Goal: Information Seeking & Learning: Find specific fact

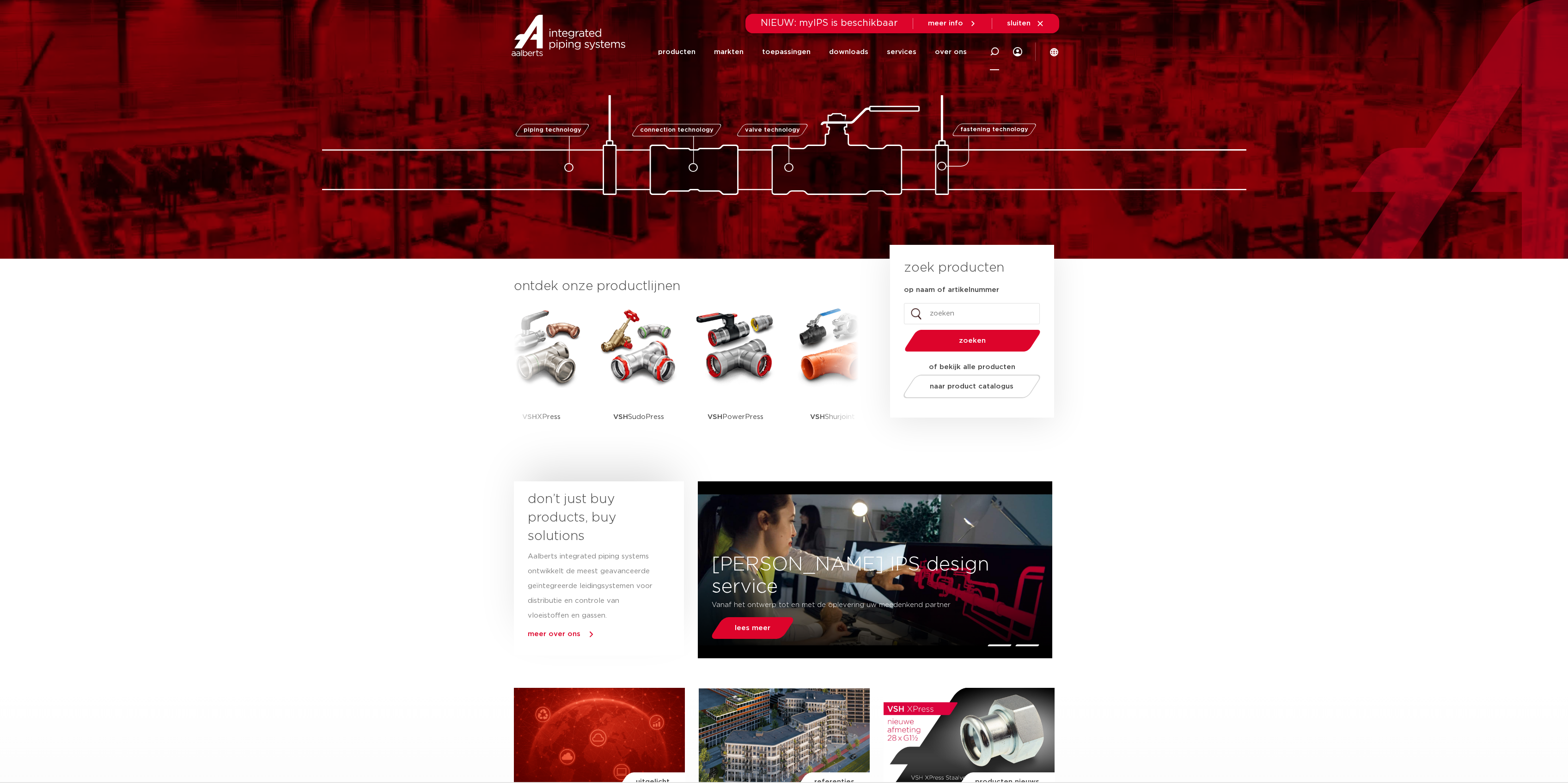
click at [993, 49] on icon at bounding box center [995, 52] width 11 height 11
paste input "100594560002"
click at [992, 57] on div at bounding box center [998, 52] width 13 height 41
click at [991, 53] on icon at bounding box center [994, 51] width 9 height 9
paste input "100594560002"
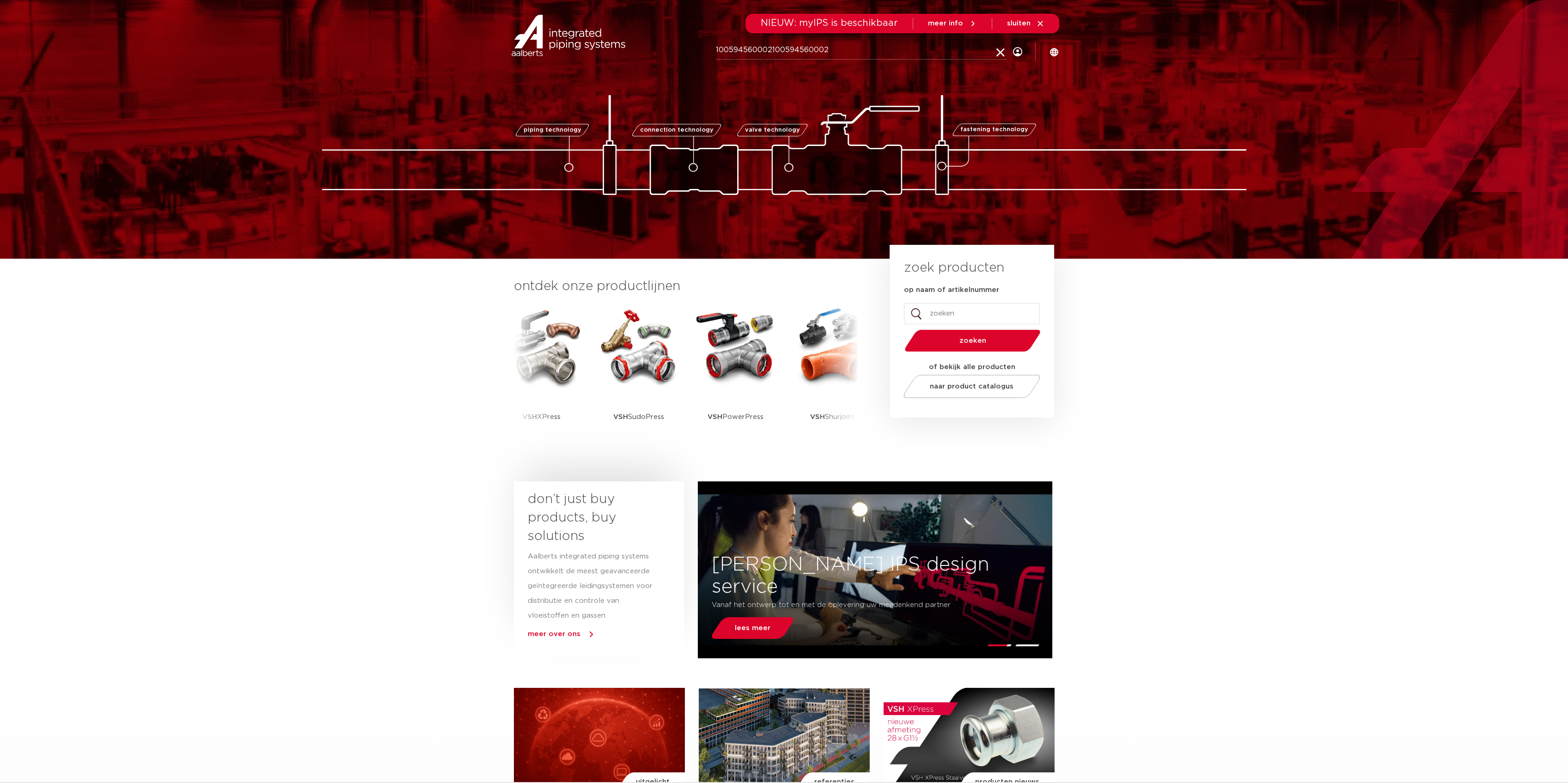
drag, startPoint x: 863, startPoint y: 53, endPoint x: 408, endPoint y: 53, distance: 455.0
click at [408, 53] on section "Zoeken 100594560002100594560002 NIEUW: myIPS is beschikbaar meer info sluiten p…" at bounding box center [784, 35] width 1568 height 70
paste input "search"
type input "100594560002"
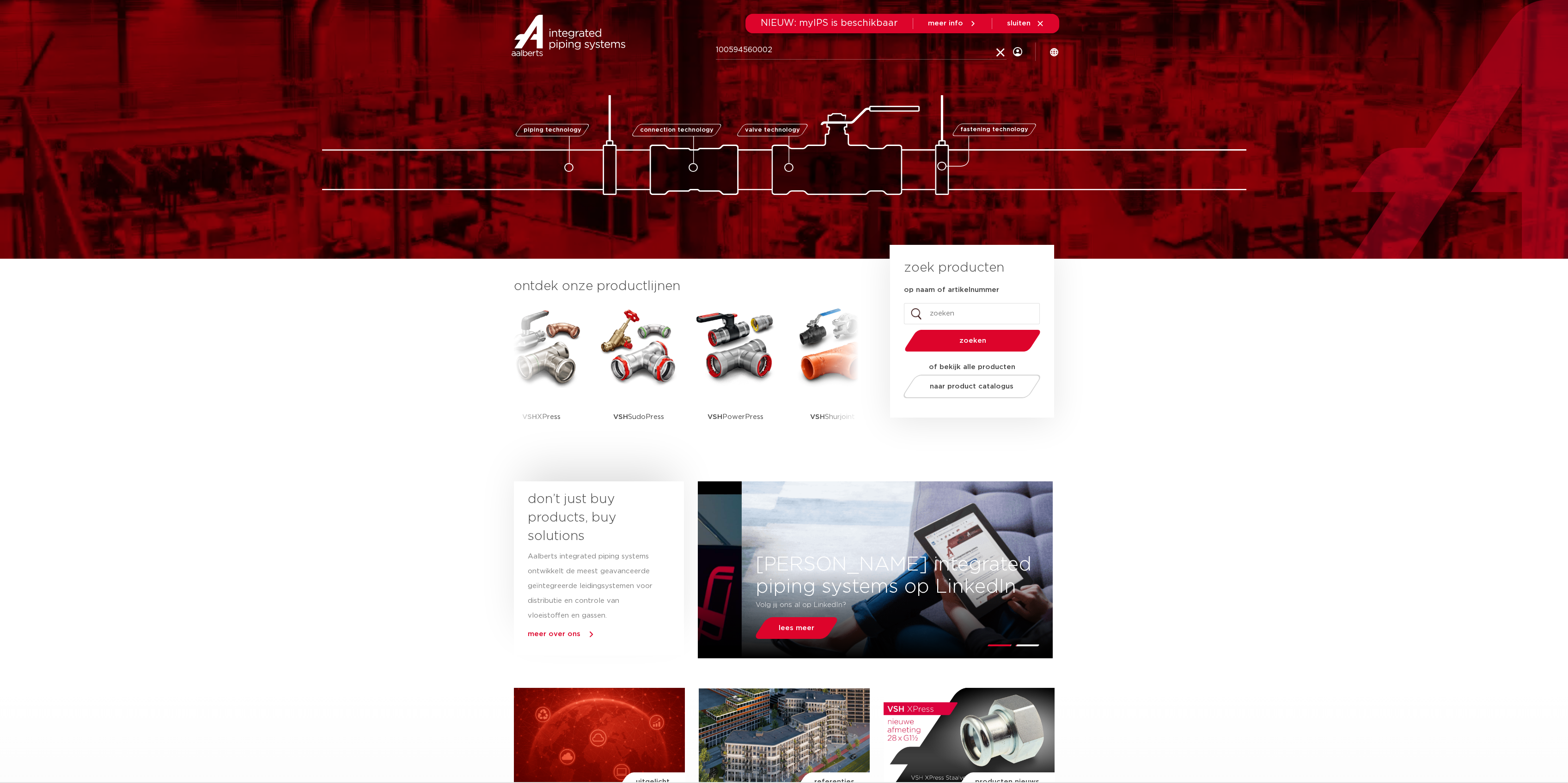
click button "Zoeken" at bounding box center [0, 0] width 0 height 0
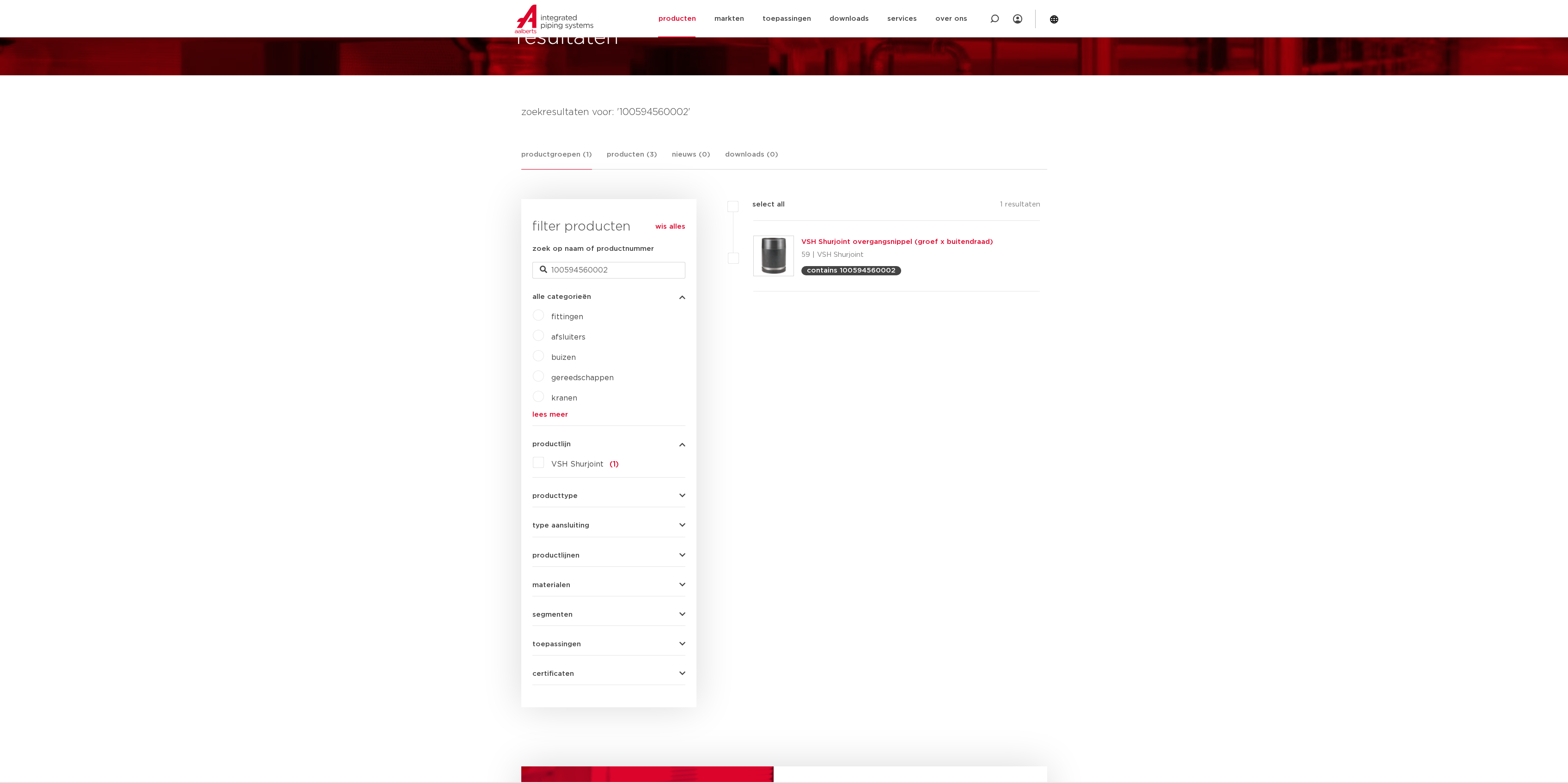
scroll to position [70, 0]
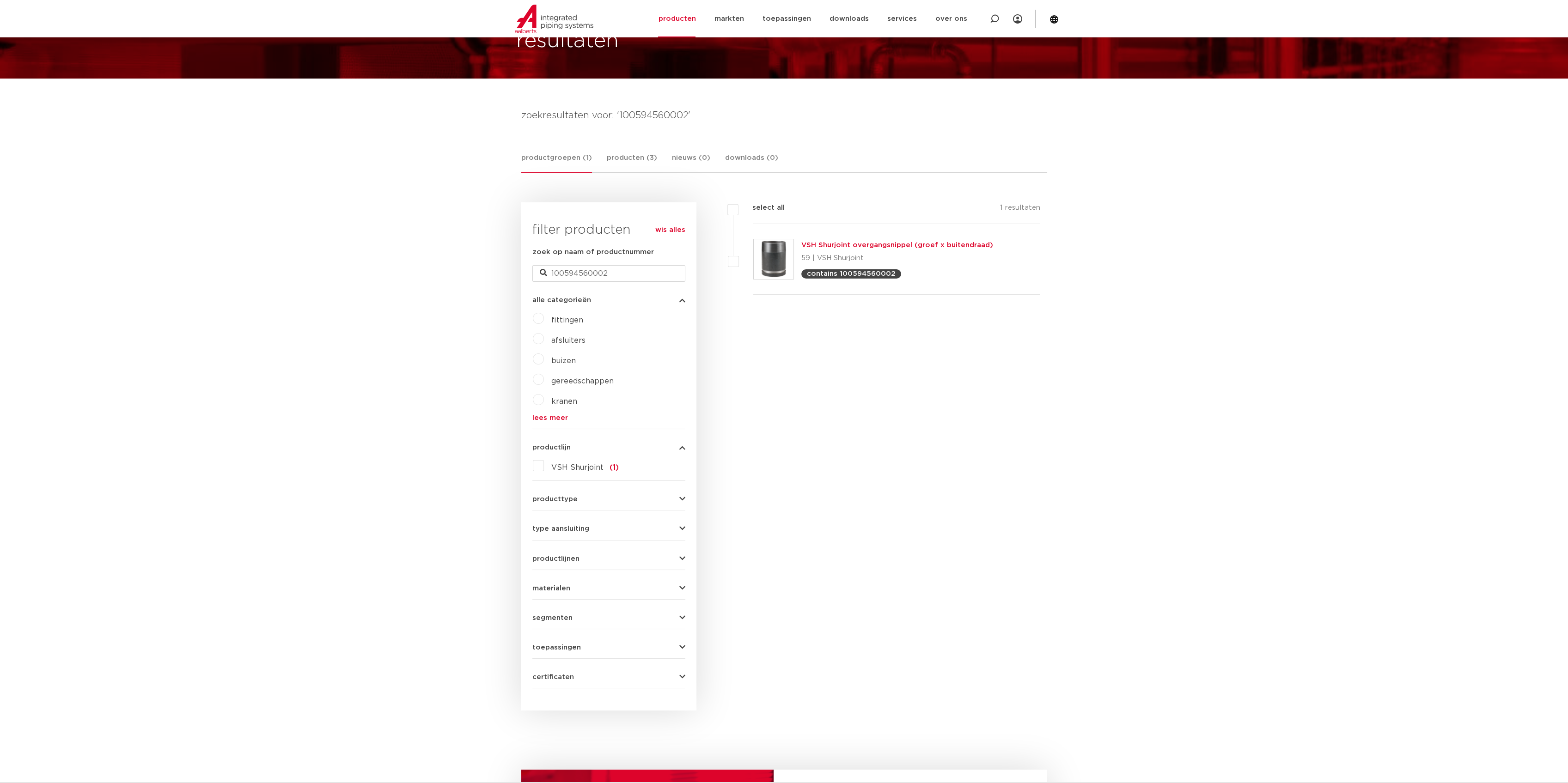
click at [828, 244] on link "VSH Shurjoint overgangsnippel (groef x buitendraad)" at bounding box center [897, 245] width 192 height 7
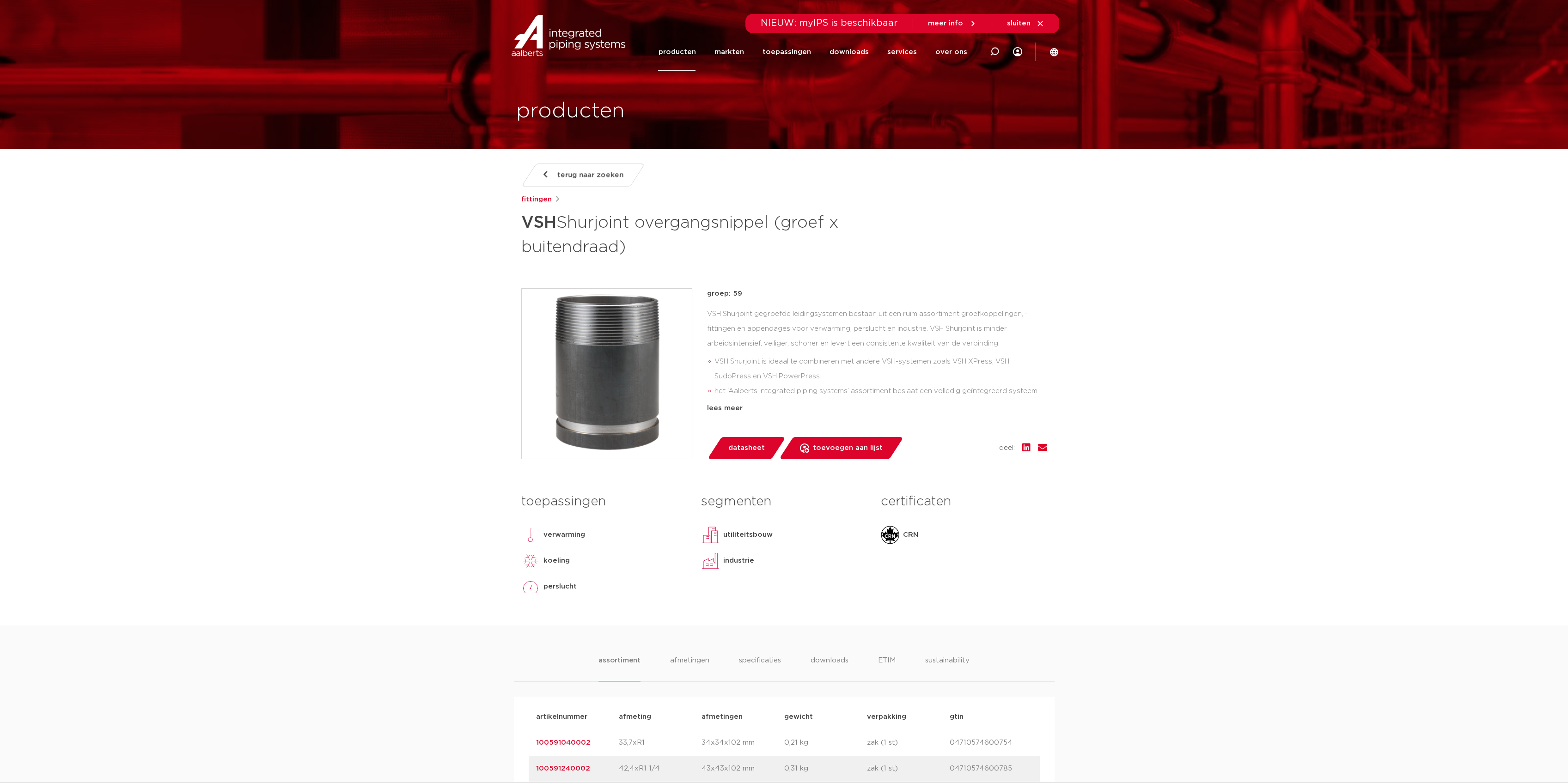
click at [698, 260] on div "terug naar zoeken [GEOGRAPHIC_DATA] VSH Shurjoint overgangsnippel (groef x buit…" at bounding box center [784, 394] width 541 height 462
drag, startPoint x: 681, startPoint y: 246, endPoint x: 621, endPoint y: 343, distance: 114.1
click at [517, 247] on div "terug naar zoeken [GEOGRAPHIC_DATA] VSH Shurjoint overgangsnippel (groef x buit…" at bounding box center [784, 394] width 541 height 462
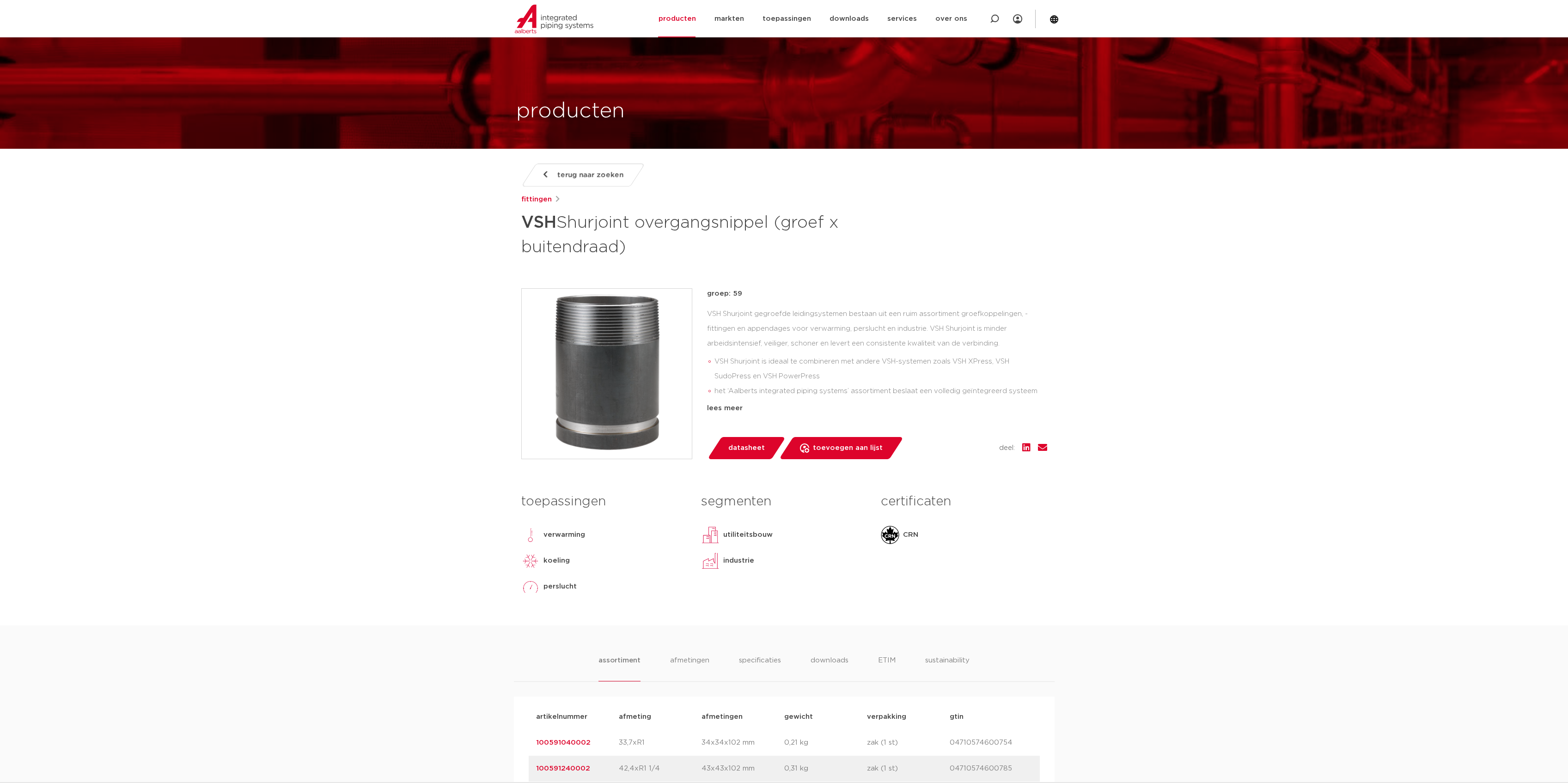
scroll to position [246, 0]
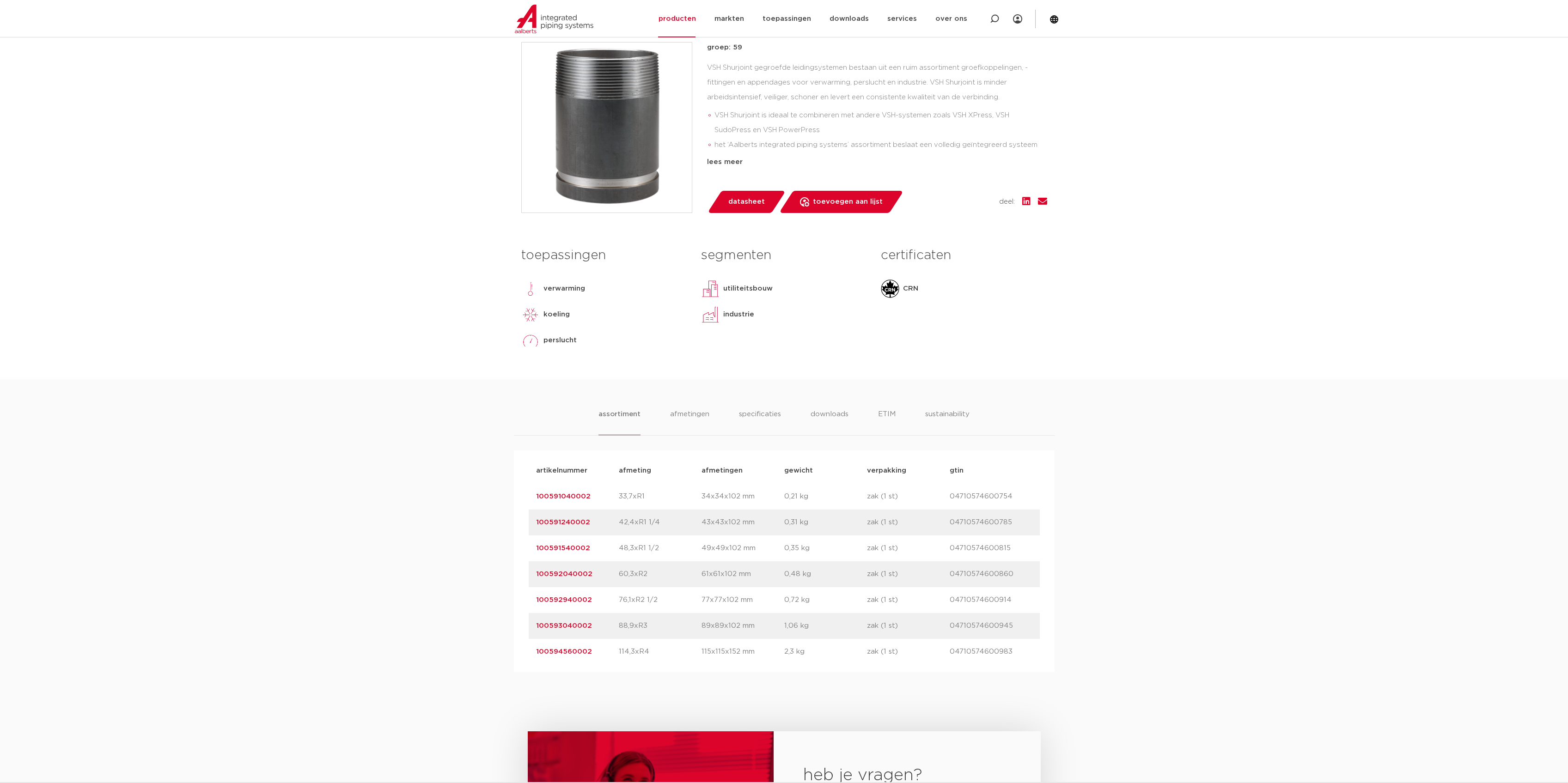
click at [573, 653] on link "100594560002" at bounding box center [564, 651] width 56 height 7
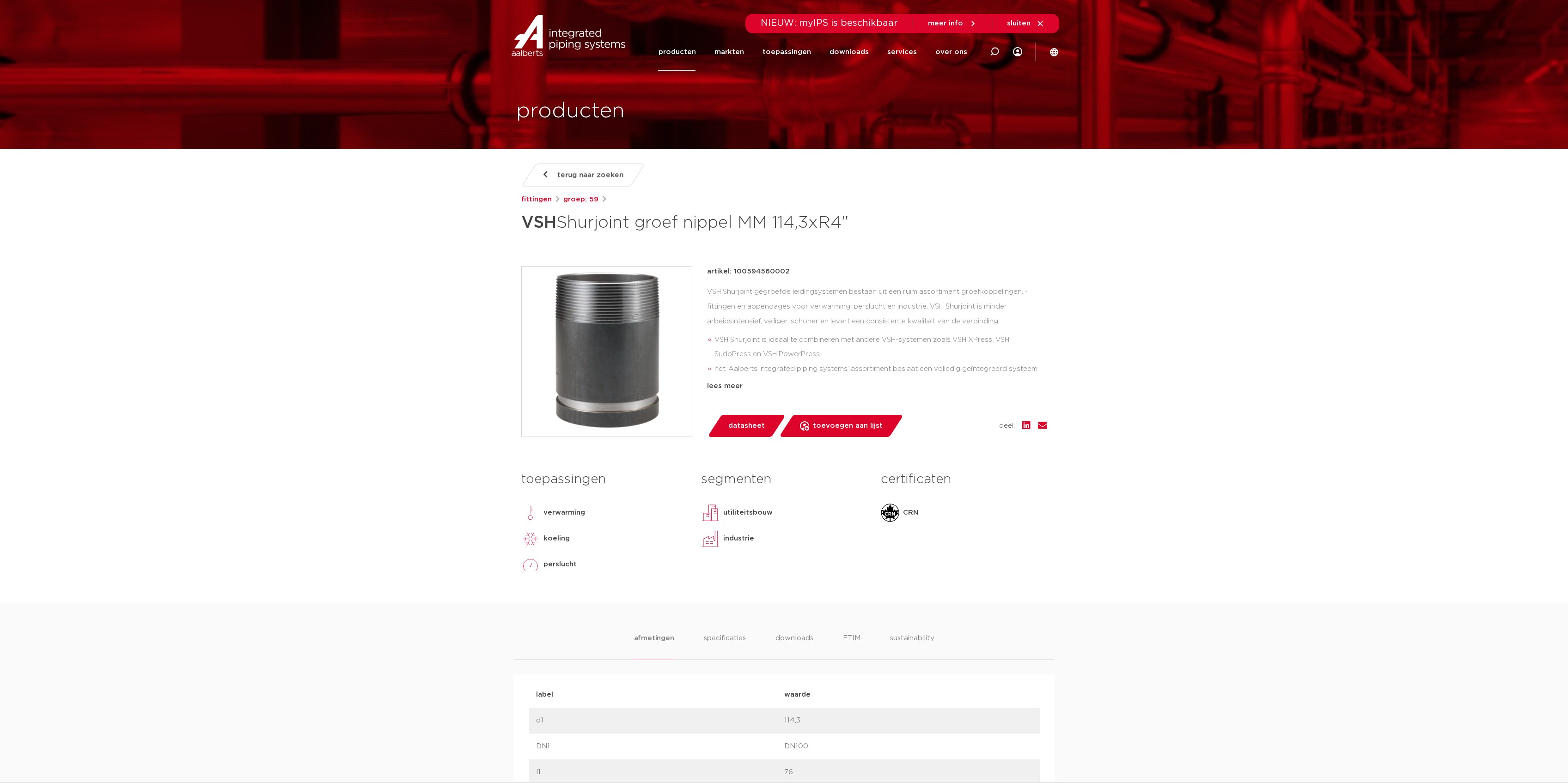
drag, startPoint x: 895, startPoint y: 229, endPoint x: 377, endPoint y: 229, distance: 518.0
click at [715, 636] on li "specificaties" at bounding box center [724, 646] width 44 height 26
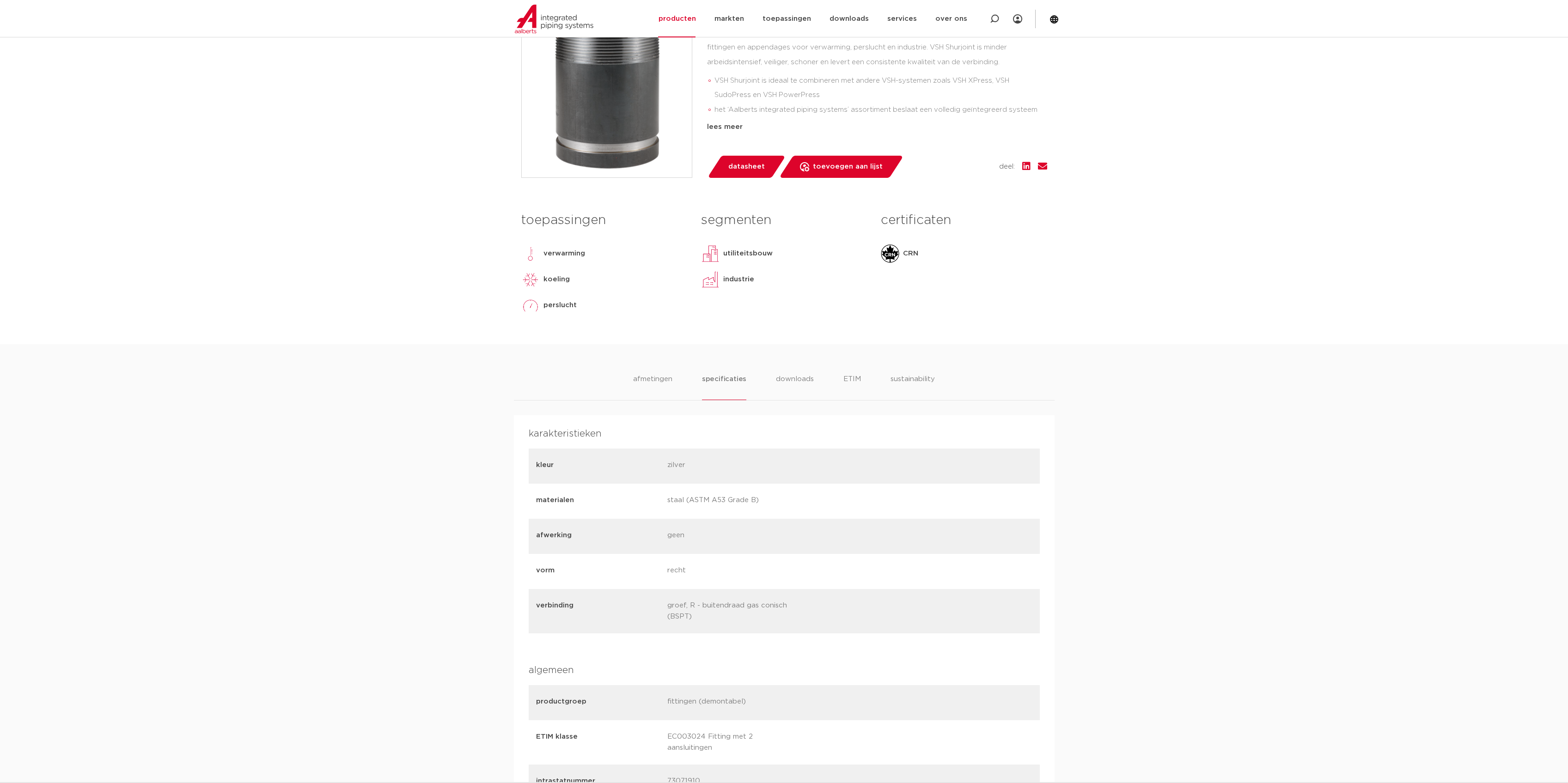
scroll to position [246, 0]
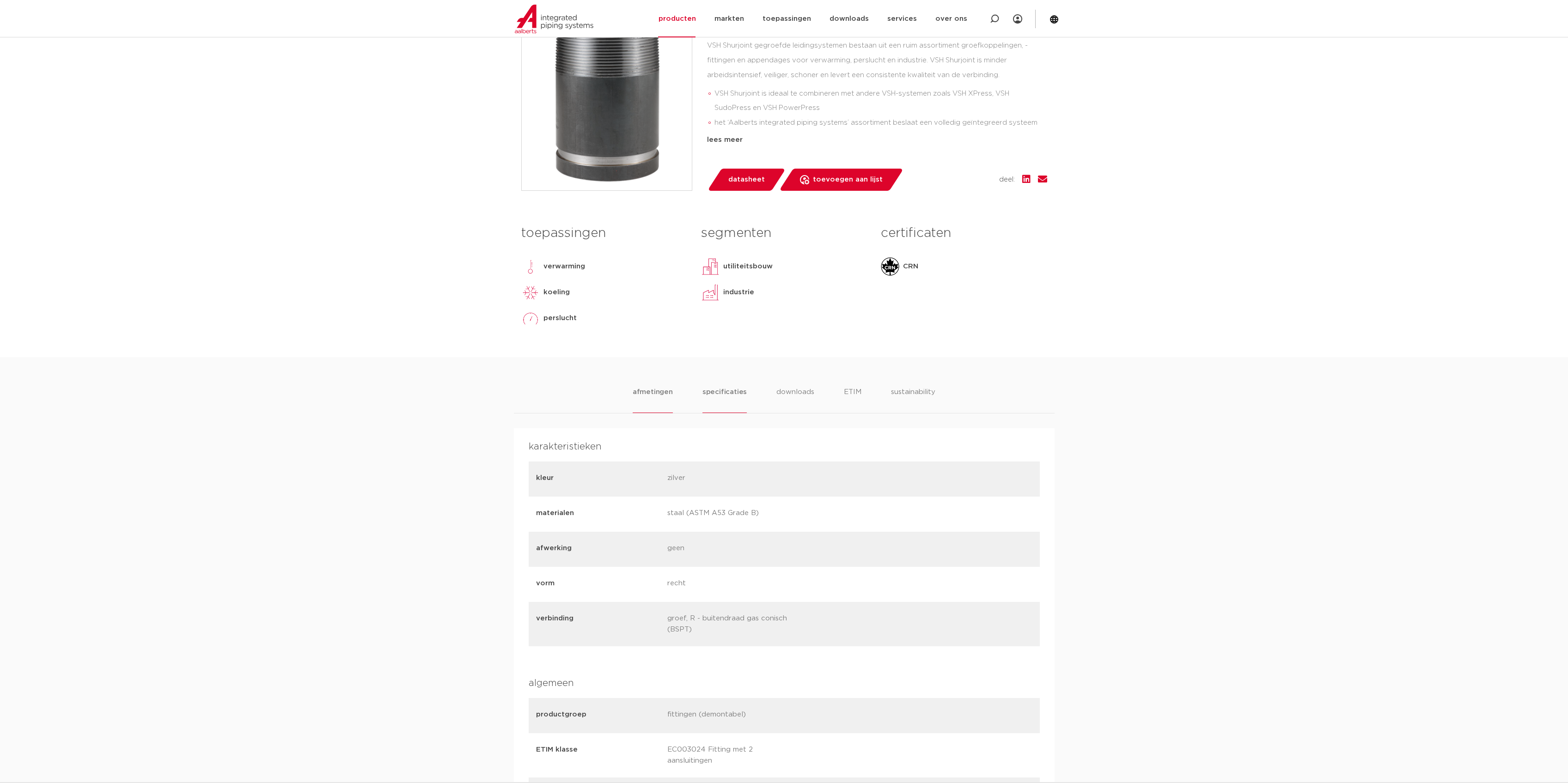
click at [667, 399] on li "afmetingen" at bounding box center [653, 399] width 40 height 26
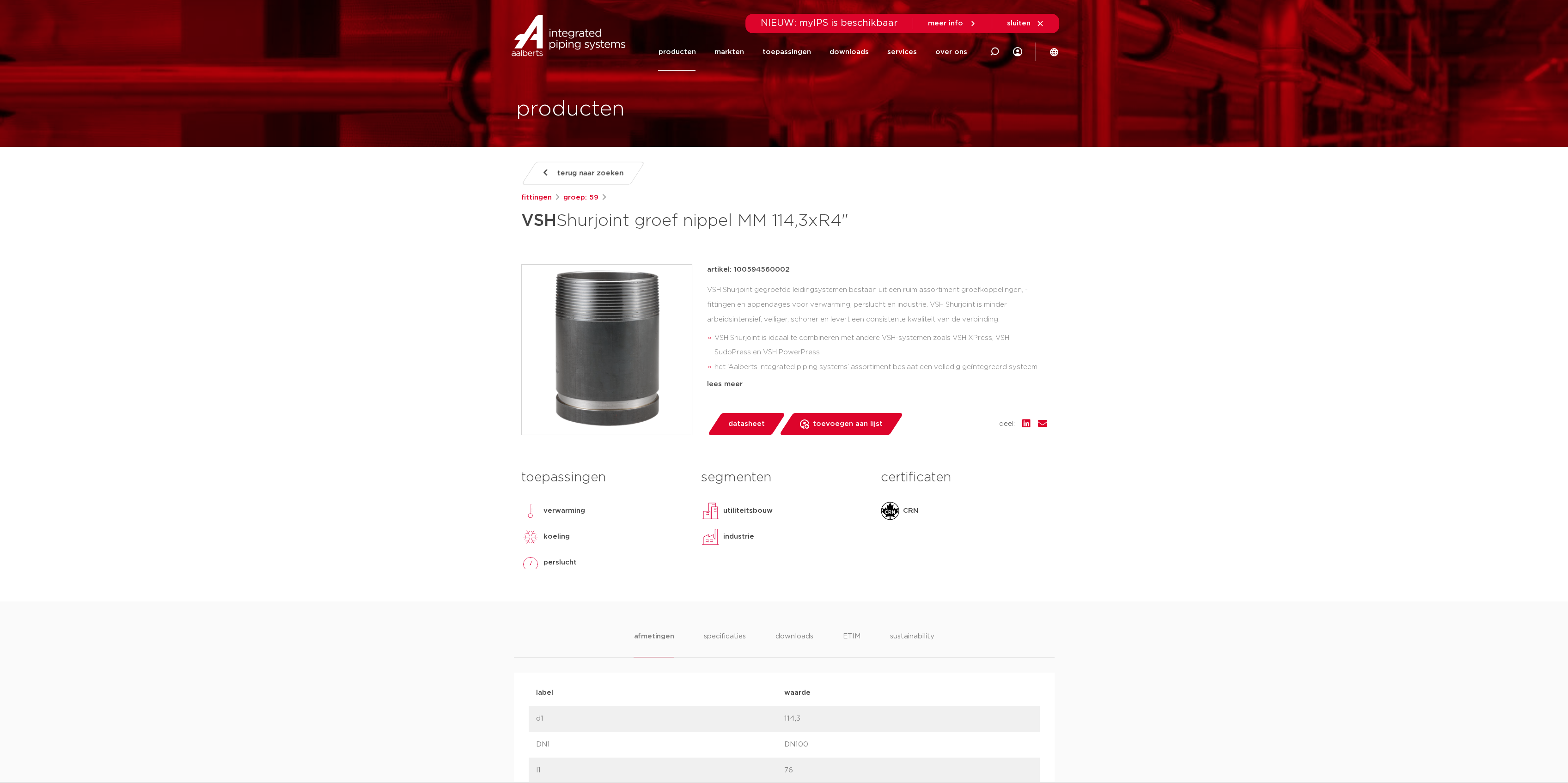
scroll to position [0, 0]
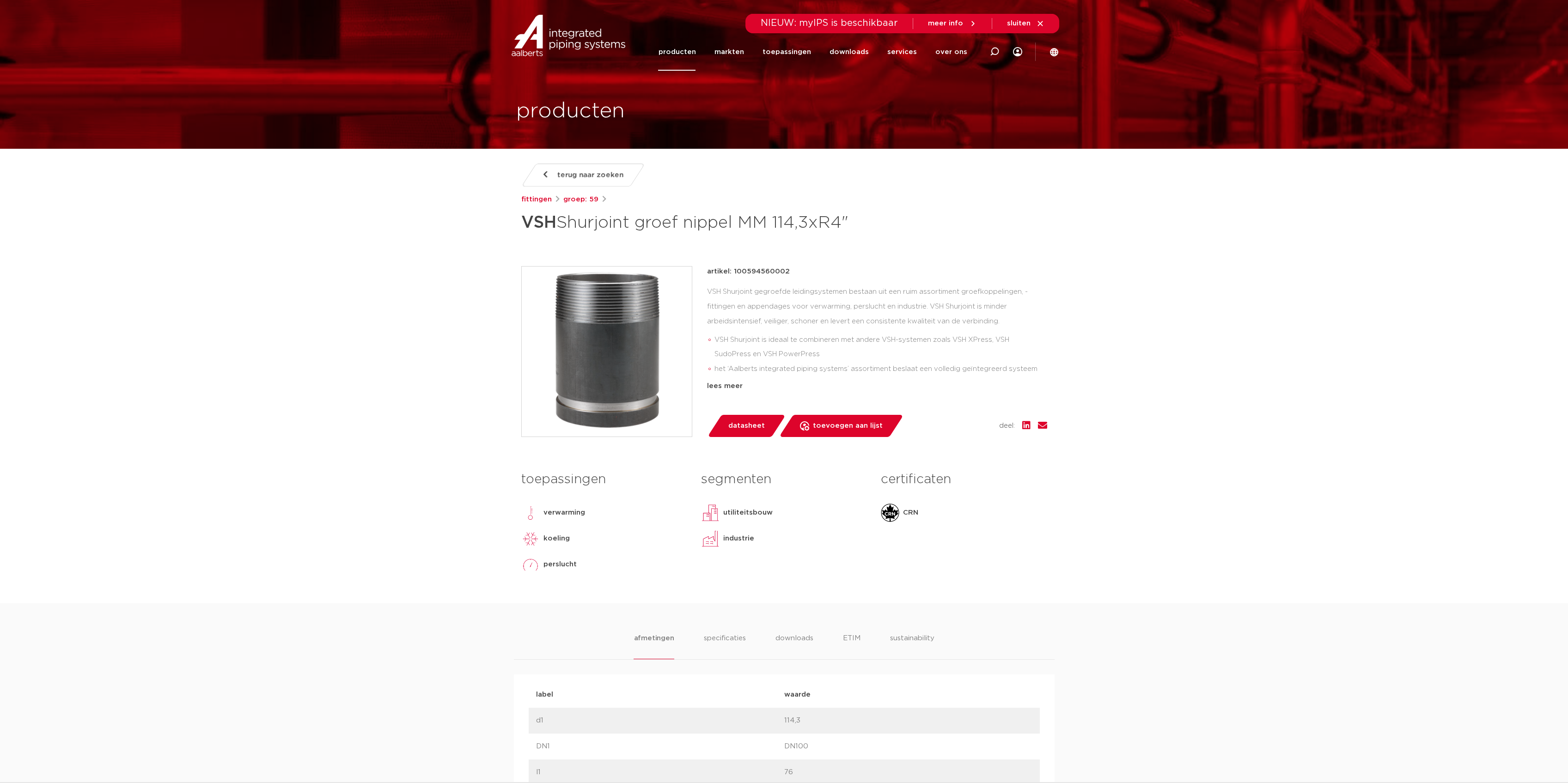
click at [981, 281] on div "artikel: 100594560002 VSH Shurjoint gegroefde leidingsystemen bestaan uit een r…" at bounding box center [877, 329] width 340 height 126
